Goal: Task Accomplishment & Management: Use online tool/utility

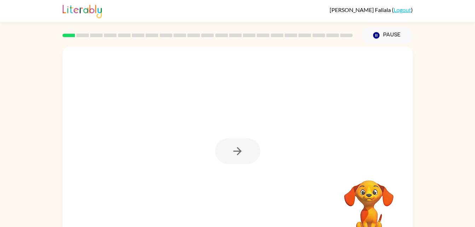
scroll to position [22, 0]
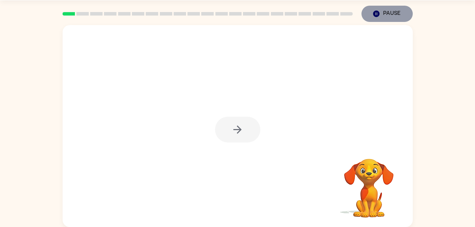
click at [376, 14] on icon "Pause" at bounding box center [376, 14] width 8 height 8
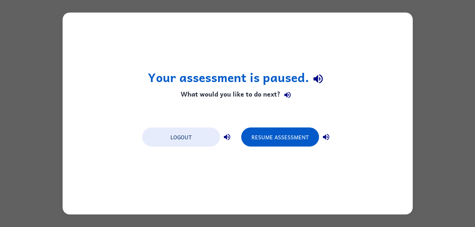
scroll to position [0, 0]
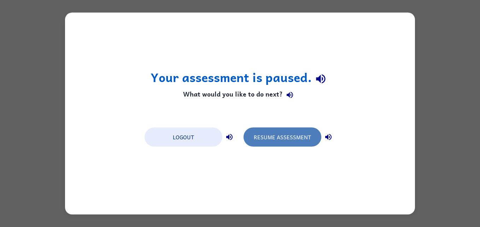
click at [288, 140] on button "Resume Assessment" at bounding box center [283, 137] width 78 height 19
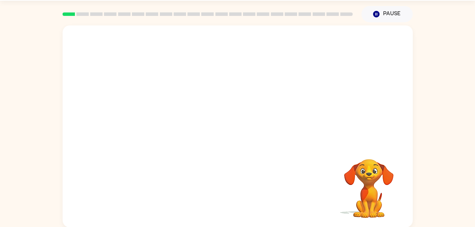
scroll to position [22, 0]
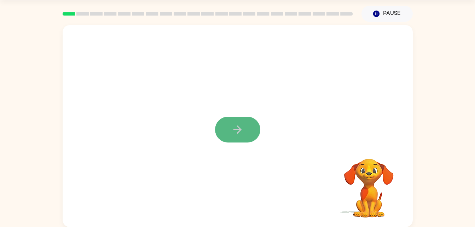
click at [227, 129] on button "button" at bounding box center [237, 130] width 45 height 26
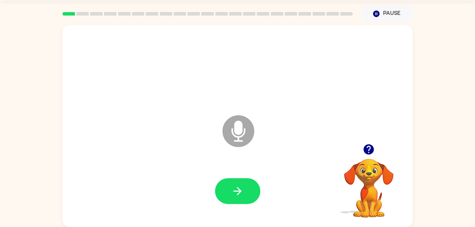
click at [243, 131] on icon at bounding box center [238, 131] width 32 height 32
click at [249, 192] on button "button" at bounding box center [237, 191] width 45 height 26
click at [231, 131] on icon "Microphone The Microphone is here when it is your turn to talk" at bounding box center [274, 140] width 106 height 53
click at [244, 189] on button "button" at bounding box center [237, 191] width 45 height 26
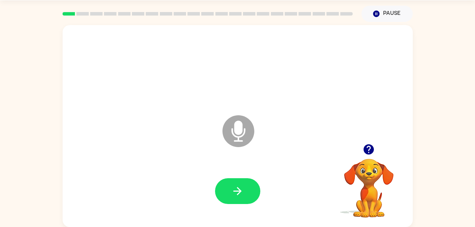
click at [250, 167] on div at bounding box center [238, 191] width 336 height 58
click at [227, 190] on button "button" at bounding box center [237, 191] width 45 height 26
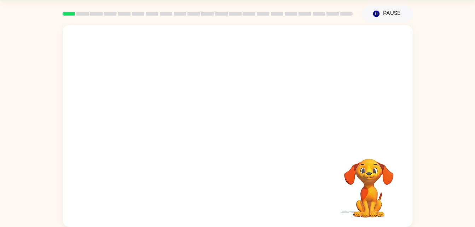
click at [381, 179] on video "Your browser must support playing .mp4 files to use Literably. Please try using…" at bounding box center [369, 183] width 71 height 71
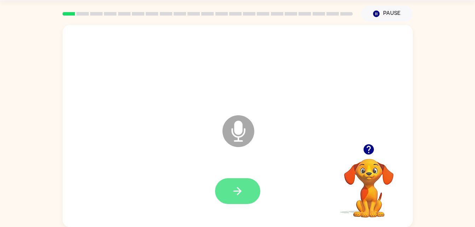
click at [241, 179] on button "button" at bounding box center [237, 191] width 45 height 26
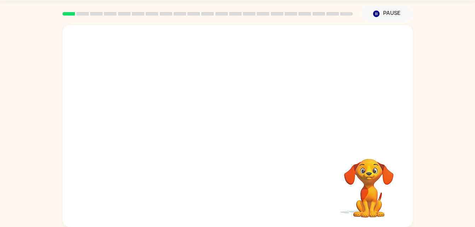
click at [370, 181] on video "Your browser must support playing .mp4 files to use Literably. Please try using…" at bounding box center [369, 183] width 71 height 71
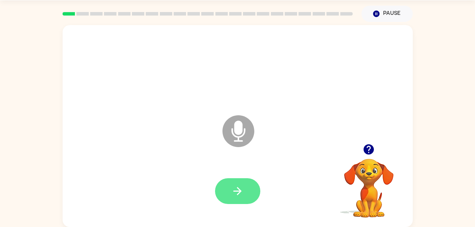
click at [237, 192] on icon "button" at bounding box center [237, 191] width 12 height 12
click at [241, 186] on icon "button" at bounding box center [237, 191] width 12 height 12
click at [235, 204] on button "button" at bounding box center [237, 191] width 45 height 26
click at [224, 202] on button "button" at bounding box center [237, 191] width 45 height 26
click at [235, 192] on icon "button" at bounding box center [237, 191] width 12 height 12
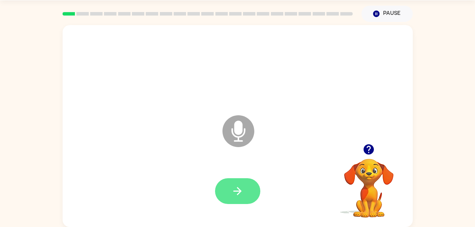
click at [218, 198] on button "button" at bounding box center [237, 191] width 45 height 26
click at [228, 192] on button "button" at bounding box center [237, 191] width 45 height 26
click at [244, 189] on button "button" at bounding box center [237, 191] width 45 height 26
click at [243, 180] on button "button" at bounding box center [237, 191] width 45 height 26
click at [236, 185] on icon "button" at bounding box center [237, 191] width 12 height 12
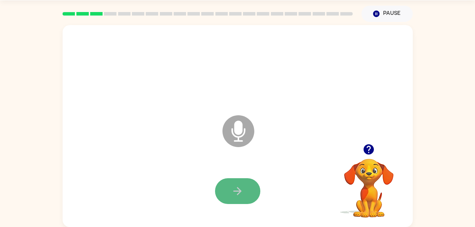
click at [237, 180] on button "button" at bounding box center [237, 191] width 45 height 26
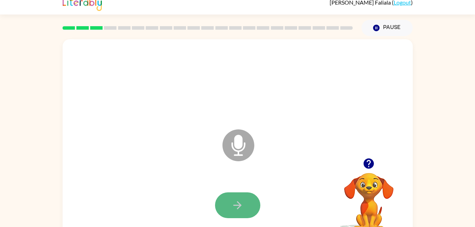
click at [241, 209] on icon "button" at bounding box center [237, 205] width 12 height 12
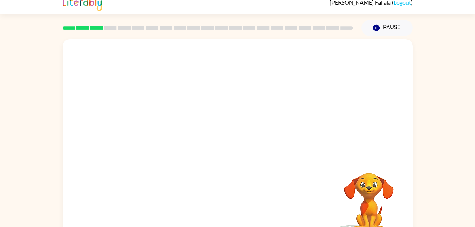
scroll to position [22, 0]
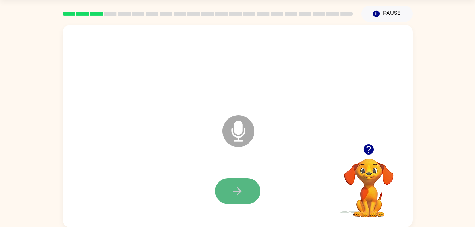
click at [240, 191] on icon "button" at bounding box center [237, 191] width 8 height 8
click at [244, 185] on button "button" at bounding box center [237, 191] width 45 height 26
click at [223, 185] on button "button" at bounding box center [237, 191] width 45 height 26
click at [237, 196] on icon "button" at bounding box center [237, 191] width 12 height 12
click at [240, 205] on div at bounding box center [238, 191] width 336 height 58
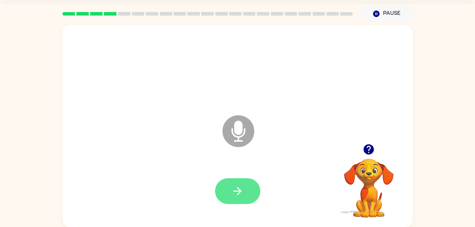
click at [238, 187] on icon "button" at bounding box center [237, 191] width 12 height 12
click at [234, 191] on icon "button" at bounding box center [237, 191] width 8 height 8
click at [239, 124] on icon "Microphone The Microphone is here when it is your turn to talk" at bounding box center [274, 140] width 106 height 53
click at [242, 179] on button "button" at bounding box center [237, 191] width 45 height 26
click at [240, 199] on button "button" at bounding box center [237, 191] width 45 height 26
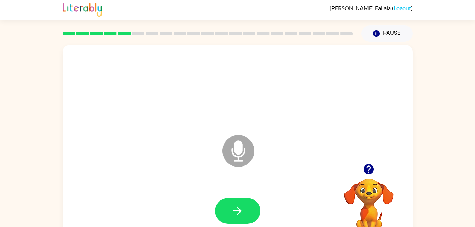
scroll to position [0, 0]
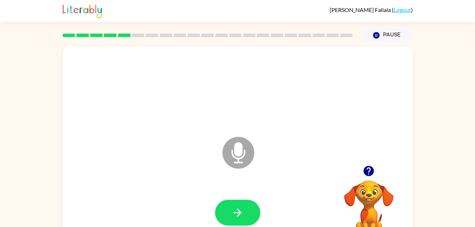
click at [242, 178] on icon "Microphone The Microphone is here when it is your turn to talk" at bounding box center [274, 161] width 106 height 53
click at [247, 206] on button "button" at bounding box center [237, 213] width 45 height 26
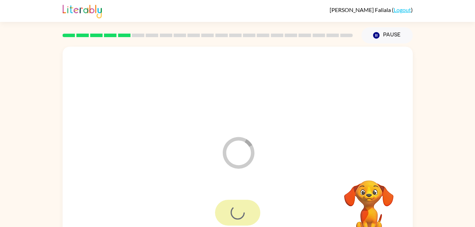
scroll to position [22, 0]
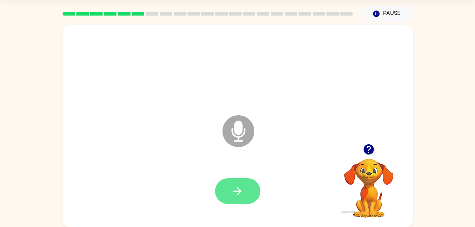
click at [243, 187] on icon "button" at bounding box center [237, 191] width 12 height 12
click at [242, 198] on button "button" at bounding box center [237, 191] width 45 height 26
click at [367, 144] on icon "button" at bounding box center [369, 149] width 12 height 12
click at [244, 195] on button "button" at bounding box center [237, 191] width 45 height 26
click at [242, 195] on icon "button" at bounding box center [237, 191] width 12 height 12
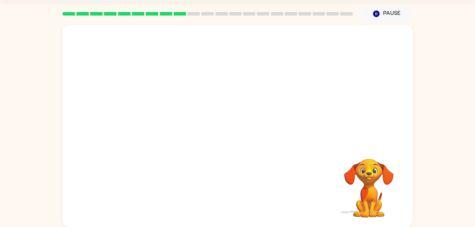
click at [368, 169] on video "Your browser must support playing .mp4 files to use Literably. Please try using…" at bounding box center [369, 183] width 71 height 71
click at [361, 189] on video "Your browser must support playing .mp4 files to use Literably. Please try using…" at bounding box center [369, 183] width 71 height 71
click at [365, 190] on video "Your browser must support playing .mp4 files to use Literably. Please try using…" at bounding box center [369, 183] width 71 height 71
click at [373, 196] on video "Your browser must support playing .mp4 files to use Literably. Please try using…" at bounding box center [369, 183] width 71 height 71
click at [370, 192] on video "Your browser must support playing .mp4 files to use Literably. Please try using…" at bounding box center [369, 183] width 71 height 71
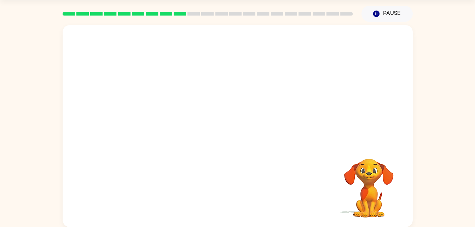
click at [369, 191] on video "Your browser must support playing .mp4 files to use Literably. Please try using…" at bounding box center [369, 183] width 71 height 71
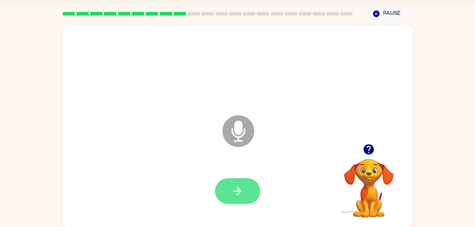
click at [243, 181] on button "button" at bounding box center [237, 191] width 45 height 26
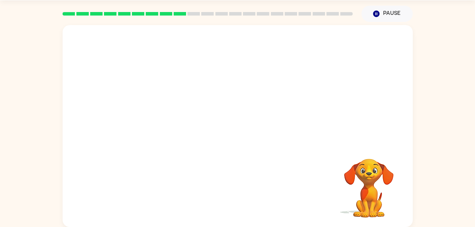
click at [370, 108] on div at bounding box center [221, 113] width 302 height 25
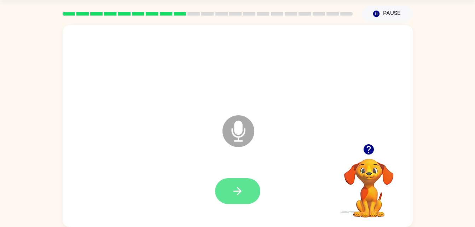
click at [244, 190] on button "button" at bounding box center [237, 191] width 45 height 26
click at [250, 143] on icon "Microphone The Microphone is here when it is your turn to talk" at bounding box center [274, 140] width 106 height 53
click at [235, 128] on icon "Microphone The Microphone is here when it is your turn to talk" at bounding box center [274, 140] width 106 height 53
click at [252, 188] on button "button" at bounding box center [237, 191] width 45 height 26
click at [244, 186] on button "button" at bounding box center [237, 191] width 45 height 26
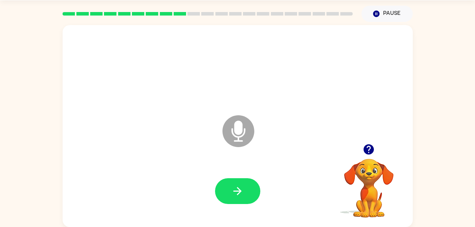
click at [367, 150] on icon "button" at bounding box center [369, 149] width 10 height 10
click at [255, 197] on button "button" at bounding box center [237, 191] width 45 height 26
click at [239, 189] on icon "button" at bounding box center [237, 191] width 8 height 8
click at [243, 185] on icon "button" at bounding box center [237, 191] width 12 height 12
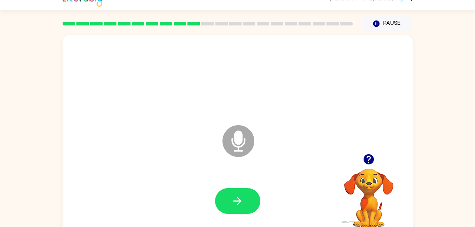
scroll to position [0, 0]
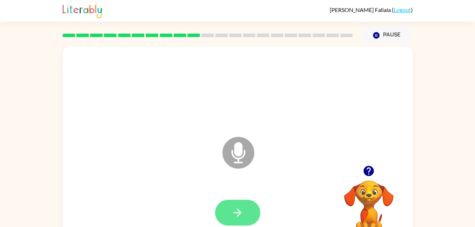
click at [245, 200] on button "button" at bounding box center [237, 213] width 45 height 26
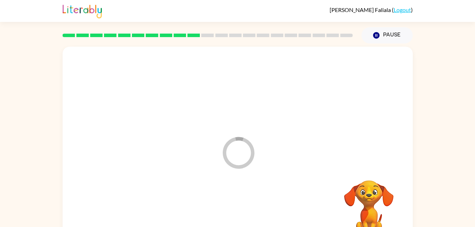
click at [246, 205] on div at bounding box center [238, 213] width 336 height 58
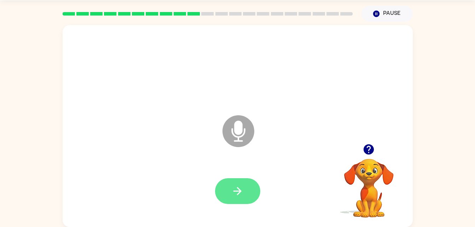
click at [240, 189] on icon "button" at bounding box center [237, 191] width 12 height 12
click at [242, 190] on icon "button" at bounding box center [237, 191] width 12 height 12
click at [241, 192] on icon "button" at bounding box center [237, 191] width 8 height 8
click at [243, 184] on button "button" at bounding box center [237, 191] width 45 height 26
click at [241, 192] on icon "button" at bounding box center [237, 191] width 8 height 8
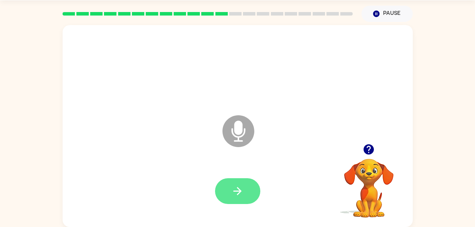
click at [244, 191] on button "button" at bounding box center [237, 191] width 45 height 26
click at [243, 185] on icon "button" at bounding box center [237, 191] width 12 height 12
click at [238, 191] on icon "button" at bounding box center [237, 191] width 8 height 8
click at [221, 184] on button "button" at bounding box center [237, 191] width 45 height 26
click at [231, 189] on button "button" at bounding box center [237, 191] width 45 height 26
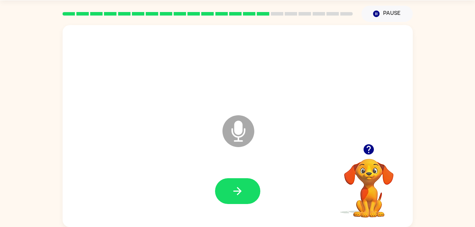
click at [231, 188] on button "button" at bounding box center [237, 191] width 45 height 26
click at [231, 187] on icon "button" at bounding box center [237, 191] width 12 height 12
click at [232, 187] on icon "button" at bounding box center [237, 191] width 12 height 12
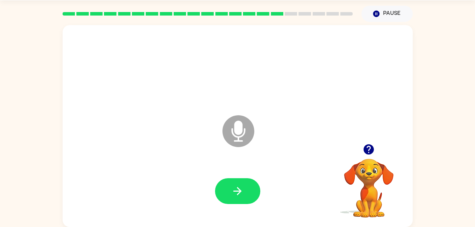
click at [232, 187] on icon "button" at bounding box center [237, 191] width 12 height 12
click at [364, 150] on icon "button" at bounding box center [369, 149] width 12 height 12
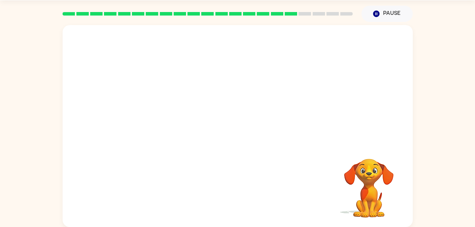
drag, startPoint x: 328, startPoint y: 227, endPoint x: 331, endPoint y: 245, distance: 18.7
click at [331, 227] on html "Ferdinand Faliala ( Logout ) Pause Pause Your browser must support playing .mp4…" at bounding box center [237, 102] width 475 height 249
click at [123, 227] on html "Ferdinand Faliala ( Logout ) Pause Pause Your browser must support playing .mp4…" at bounding box center [237, 102] width 475 height 249
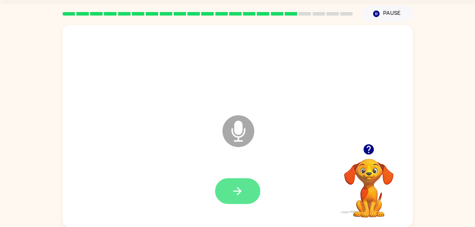
click at [233, 198] on button "button" at bounding box center [237, 191] width 45 height 26
click at [232, 197] on button "button" at bounding box center [237, 191] width 45 height 26
click at [232, 196] on icon "button" at bounding box center [237, 191] width 12 height 12
drag, startPoint x: 232, startPoint y: 196, endPoint x: 225, endPoint y: 234, distance: 38.4
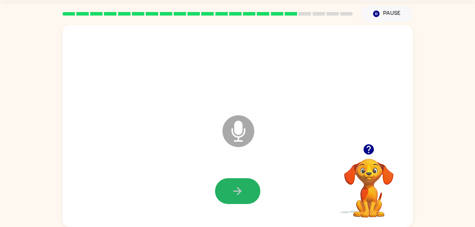
click at [225, 227] on html "Ferdinand Faliala ( Logout ) Pause Pause Microphone The Microphone is here when…" at bounding box center [237, 102] width 475 height 249
click at [249, 197] on button "button" at bounding box center [237, 191] width 45 height 26
click at [239, 198] on button "button" at bounding box center [237, 191] width 45 height 26
click at [228, 178] on button "button" at bounding box center [237, 191] width 45 height 26
click at [225, 179] on button "button" at bounding box center [237, 191] width 45 height 26
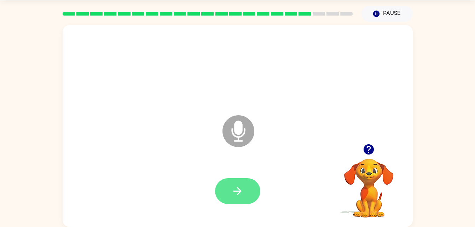
click at [249, 189] on button "button" at bounding box center [237, 191] width 45 height 26
click at [236, 187] on icon "button" at bounding box center [237, 191] width 12 height 12
click at [243, 195] on icon "button" at bounding box center [237, 191] width 12 height 12
click at [239, 189] on icon "button" at bounding box center [237, 191] width 8 height 8
click at [246, 181] on button "button" at bounding box center [237, 191] width 45 height 26
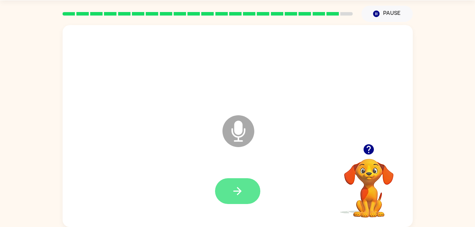
click at [237, 186] on icon "button" at bounding box center [237, 191] width 12 height 12
click at [243, 190] on icon "button" at bounding box center [237, 191] width 12 height 12
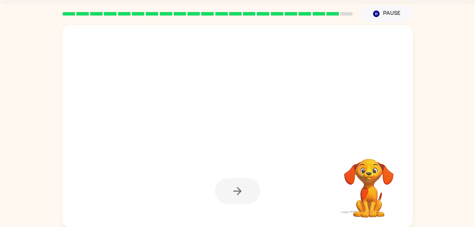
click at [231, 191] on div at bounding box center [237, 191] width 45 height 26
click at [237, 192] on div at bounding box center [237, 191] width 45 height 26
click at [237, 190] on div at bounding box center [237, 191] width 45 height 26
click at [236, 197] on icon "button" at bounding box center [237, 191] width 12 height 12
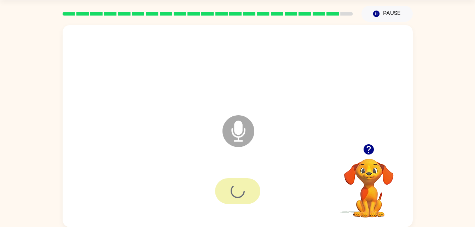
click at [239, 195] on div at bounding box center [237, 191] width 45 height 26
click at [241, 191] on div at bounding box center [237, 191] width 45 height 26
click at [240, 194] on div at bounding box center [237, 191] width 45 height 26
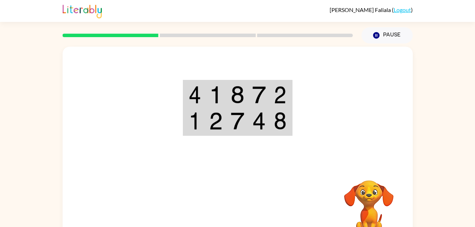
click at [210, 105] on td at bounding box center [216, 94] width 22 height 27
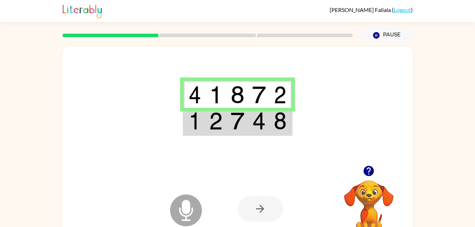
click at [211, 131] on td at bounding box center [216, 121] width 22 height 27
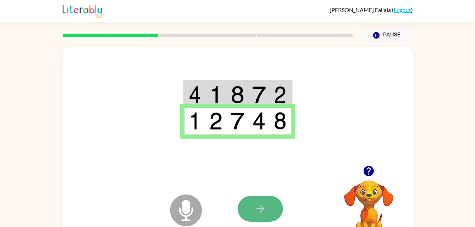
click at [266, 208] on icon "button" at bounding box center [260, 209] width 12 height 12
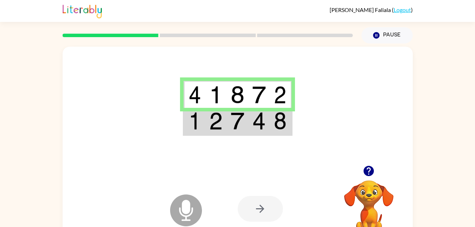
click at [228, 118] on td at bounding box center [238, 121] width 22 height 27
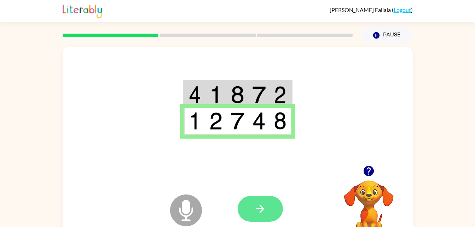
click at [262, 205] on icon "button" at bounding box center [260, 209] width 12 height 12
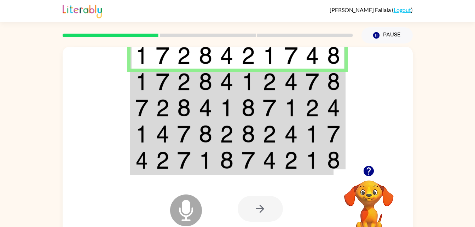
click at [219, 82] on td at bounding box center [227, 82] width 22 height 26
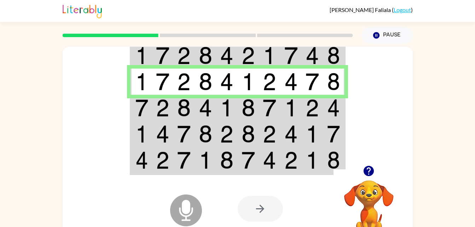
click at [224, 107] on img at bounding box center [226, 108] width 13 height 18
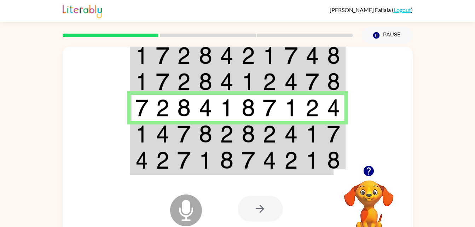
click at [211, 134] on img at bounding box center [205, 134] width 13 height 18
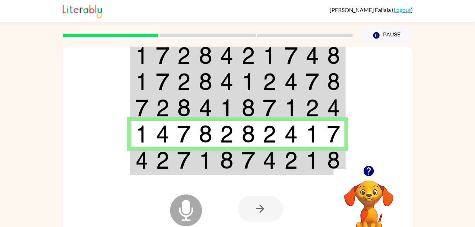
click at [209, 158] on img at bounding box center [205, 160] width 13 height 18
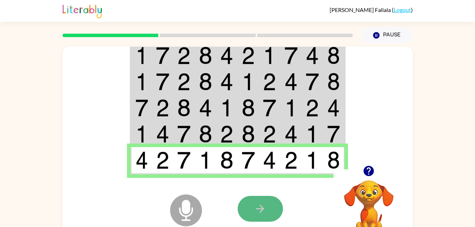
click at [263, 206] on icon "button" at bounding box center [260, 209] width 12 height 12
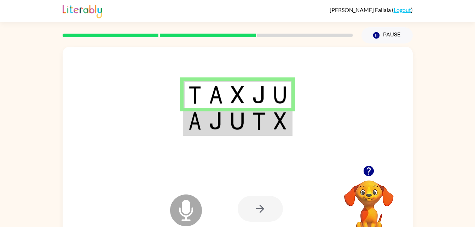
click at [253, 121] on img at bounding box center [258, 121] width 13 height 18
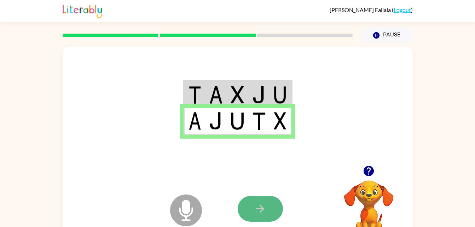
click at [247, 203] on button "button" at bounding box center [260, 209] width 45 height 26
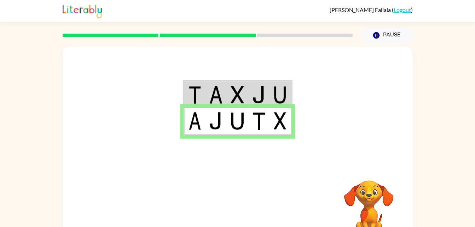
click at [378, 204] on video "Your browser must support playing .mp4 files to use Literably. Please try using…" at bounding box center [369, 204] width 71 height 71
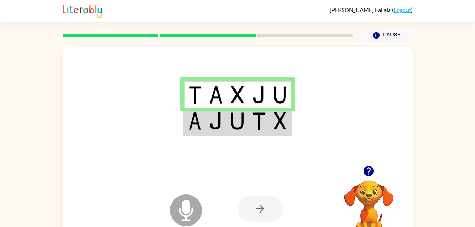
drag, startPoint x: 253, startPoint y: 126, endPoint x: 228, endPoint y: 124, distance: 24.9
click at [228, 124] on td at bounding box center [238, 121] width 22 height 27
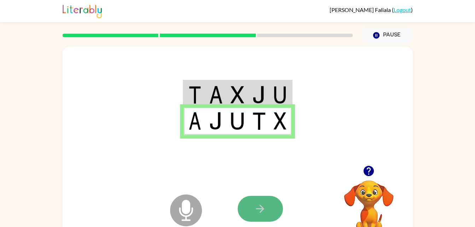
click at [259, 217] on button "button" at bounding box center [260, 209] width 45 height 26
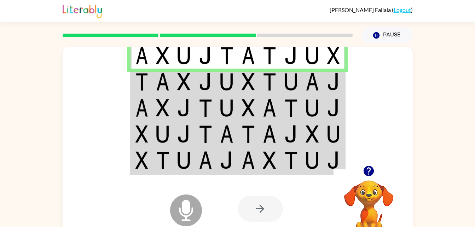
click at [323, 74] on td at bounding box center [334, 82] width 22 height 26
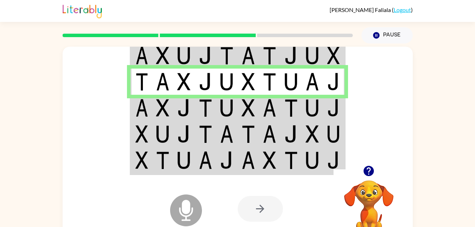
click at [308, 108] on img at bounding box center [312, 108] width 13 height 18
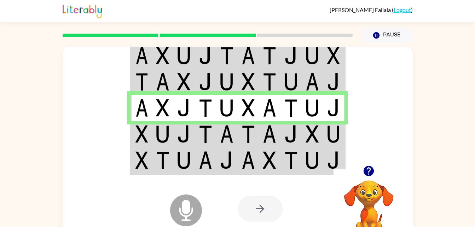
click at [263, 130] on img at bounding box center [269, 134] width 13 height 18
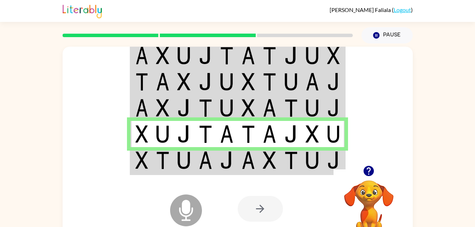
click at [204, 154] on img at bounding box center [205, 160] width 13 height 18
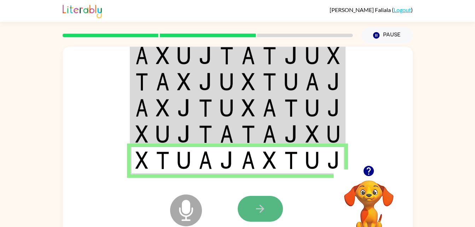
click at [254, 205] on icon "button" at bounding box center [260, 209] width 12 height 12
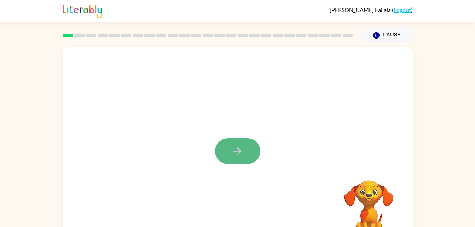
click at [247, 152] on button "button" at bounding box center [237, 151] width 45 height 26
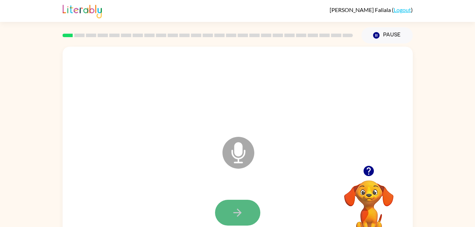
click at [232, 211] on icon "button" at bounding box center [237, 213] width 12 height 12
click at [248, 216] on button "button" at bounding box center [237, 213] width 45 height 26
click at [248, 221] on button "button" at bounding box center [237, 213] width 45 height 26
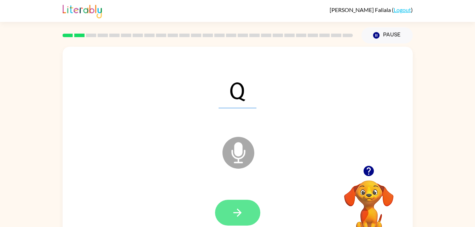
click at [245, 211] on button "button" at bounding box center [237, 213] width 45 height 26
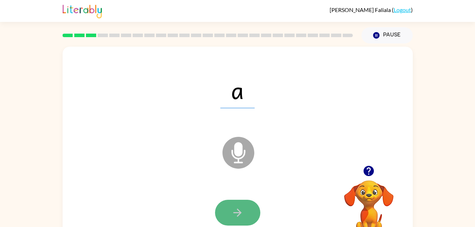
click at [236, 216] on icon "button" at bounding box center [237, 213] width 12 height 12
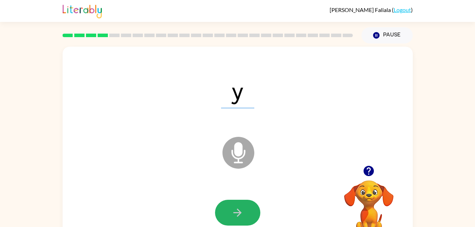
click at [236, 216] on icon "button" at bounding box center [237, 213] width 12 height 12
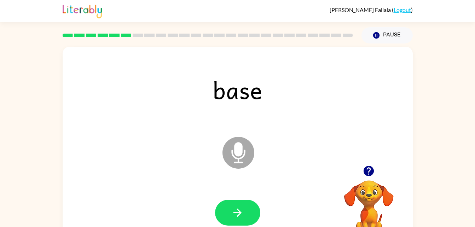
click at [236, 216] on icon "button" at bounding box center [237, 213] width 12 height 12
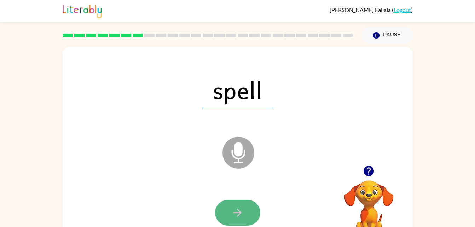
drag, startPoint x: 236, startPoint y: 216, endPoint x: 224, endPoint y: 210, distance: 12.7
click at [224, 210] on button "button" at bounding box center [237, 213] width 45 height 26
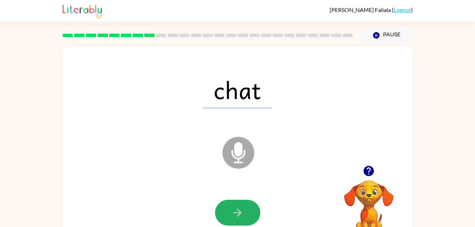
click at [224, 210] on button "button" at bounding box center [237, 213] width 45 height 26
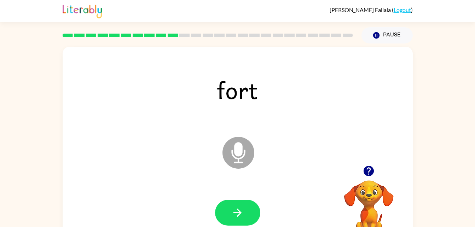
click at [224, 210] on button "button" at bounding box center [237, 213] width 45 height 26
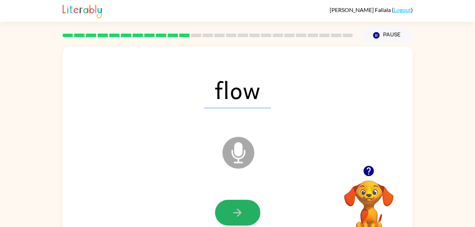
click at [224, 210] on button "button" at bounding box center [237, 213] width 45 height 26
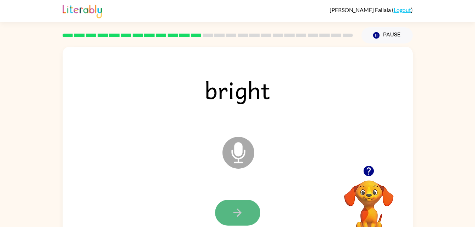
drag, startPoint x: 224, startPoint y: 210, endPoint x: 221, endPoint y: 212, distance: 3.8
click at [221, 212] on button "button" at bounding box center [237, 213] width 45 height 26
click at [234, 211] on icon "button" at bounding box center [237, 213] width 12 height 12
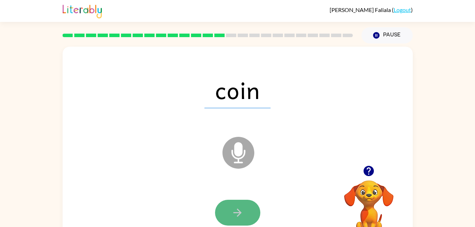
click at [234, 208] on icon "button" at bounding box center [237, 213] width 12 height 12
click at [233, 209] on icon "button" at bounding box center [237, 213] width 12 height 12
click at [232, 211] on icon "button" at bounding box center [237, 213] width 12 height 12
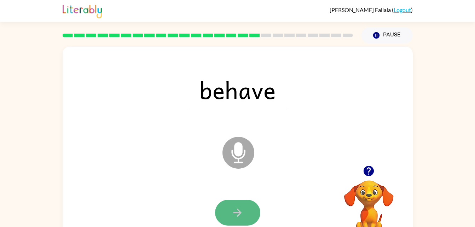
click at [233, 210] on icon "button" at bounding box center [237, 213] width 12 height 12
click at [234, 204] on button "button" at bounding box center [237, 213] width 45 height 26
click at [233, 204] on button "button" at bounding box center [237, 213] width 45 height 26
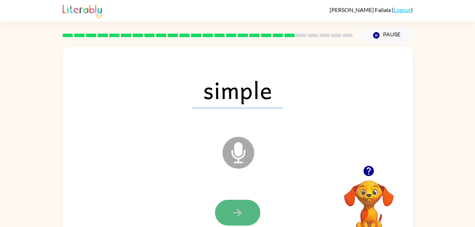
click at [234, 204] on button "button" at bounding box center [237, 213] width 45 height 26
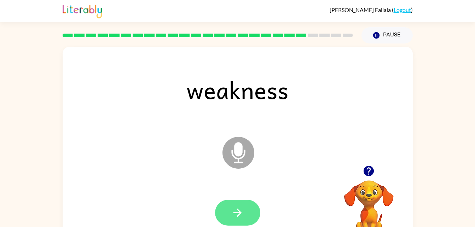
click at [234, 205] on button "button" at bounding box center [237, 213] width 45 height 26
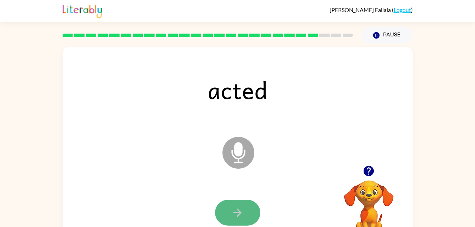
click at [236, 206] on button "button" at bounding box center [237, 213] width 45 height 26
click at [236, 205] on button "button" at bounding box center [237, 213] width 45 height 26
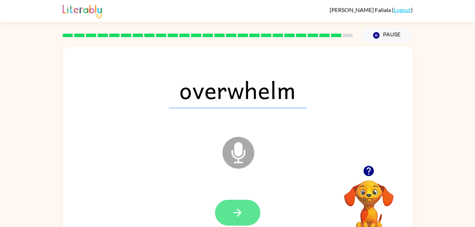
click at [237, 203] on button "button" at bounding box center [237, 213] width 45 height 26
